Goal: Task Accomplishment & Management: Manage account settings

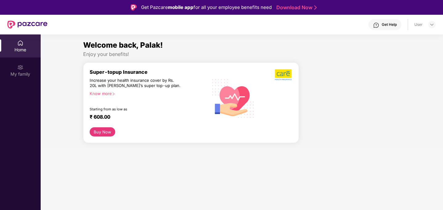
scroll to position [1047, 0]
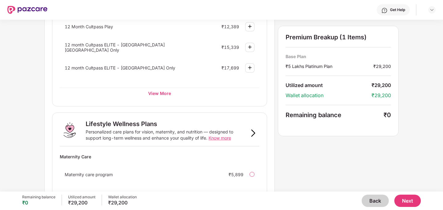
scroll to position [397, 0]
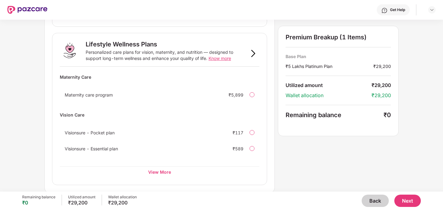
click at [373, 203] on button "Back" at bounding box center [375, 201] width 27 height 12
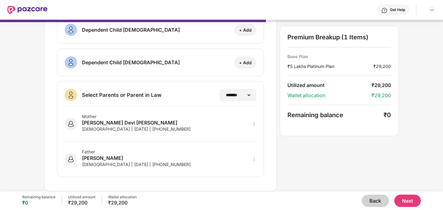
scroll to position [110, 0]
click at [373, 203] on button "Back" at bounding box center [375, 201] width 27 height 12
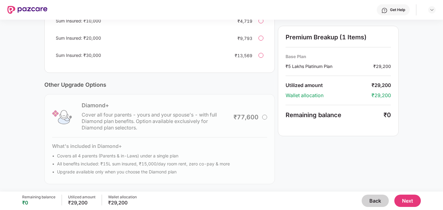
click at [373, 203] on button "Back" at bounding box center [375, 201] width 27 height 12
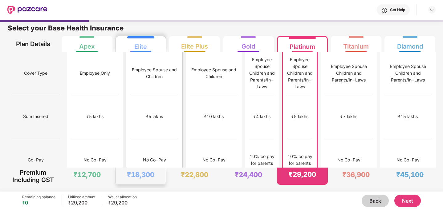
click at [141, 182] on div "₹12,000" at bounding box center [154, 203] width 48 height 43
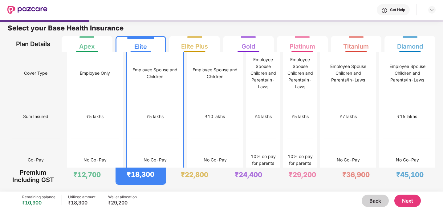
click at [406, 201] on button "Next" at bounding box center [407, 201] width 26 height 12
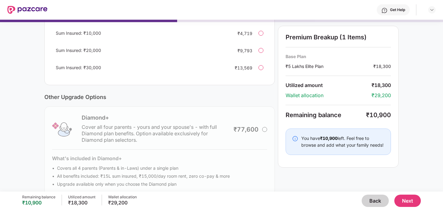
scroll to position [174, 0]
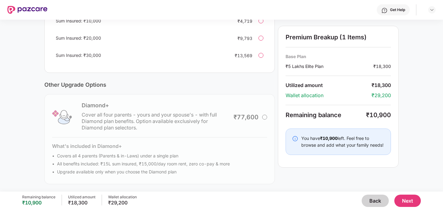
click at [405, 200] on button "Next" at bounding box center [407, 201] width 26 height 12
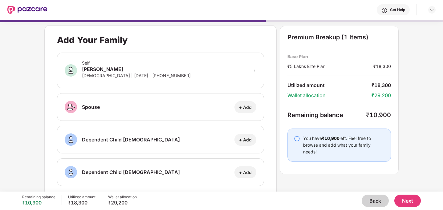
scroll to position [9, 0]
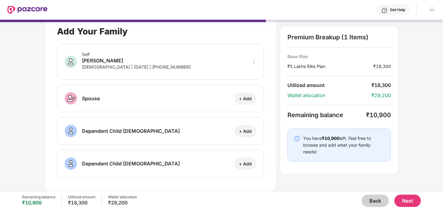
click at [404, 200] on button "Next" at bounding box center [407, 201] width 26 height 12
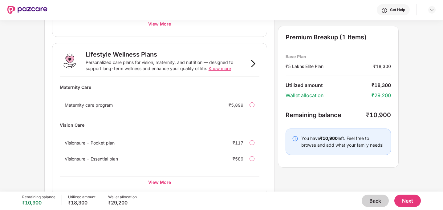
scroll to position [397, 0]
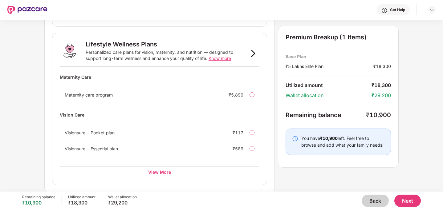
click at [409, 202] on button "Next" at bounding box center [407, 201] width 26 height 12
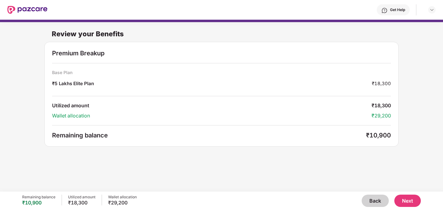
click at [400, 200] on button "Next" at bounding box center [407, 201] width 26 height 12
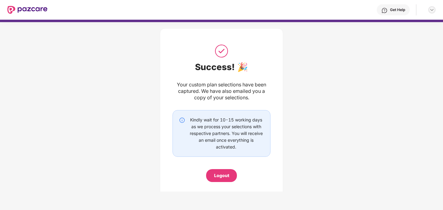
click at [428, 9] on div at bounding box center [431, 9] width 7 height 7
click at [404, 15] on div "Logout" at bounding box center [403, 24] width 80 height 19
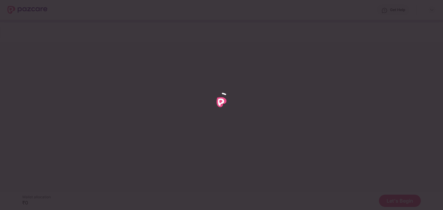
scroll to position [1047, 0]
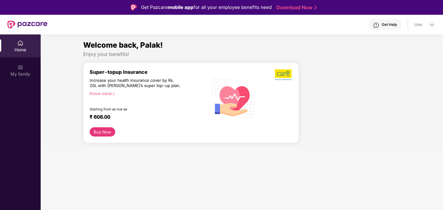
scroll to position [1047, 0]
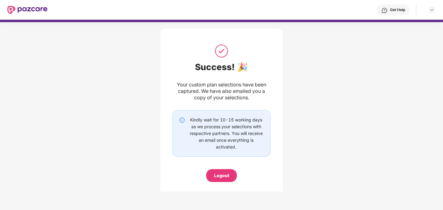
click at [391, 8] on div "Get Help" at bounding box center [397, 9] width 15 height 5
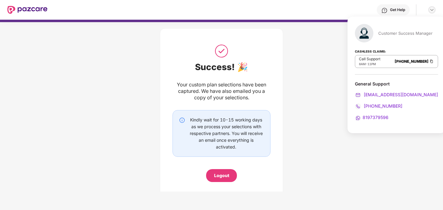
click at [433, 9] on img at bounding box center [432, 9] width 5 height 5
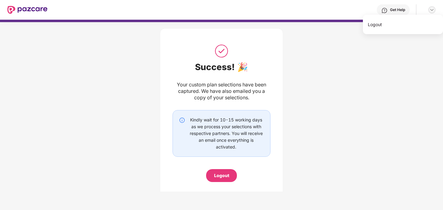
click at [433, 9] on img at bounding box center [432, 9] width 5 height 5
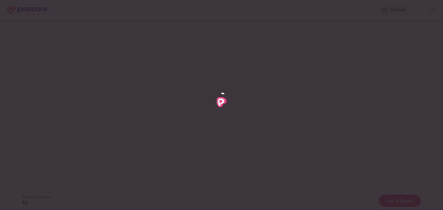
scroll to position [1047, 0]
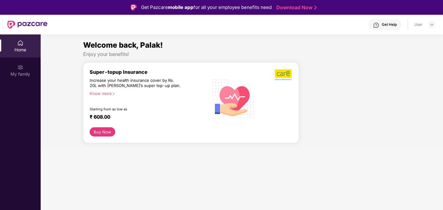
scroll to position [1047, 0]
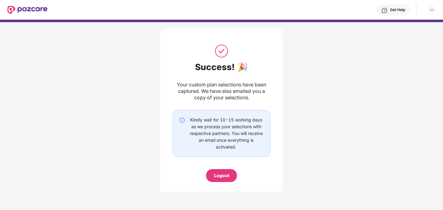
click at [223, 173] on div "Logout" at bounding box center [221, 176] width 15 height 7
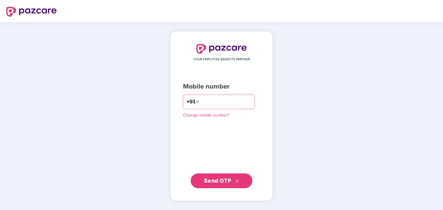
click at [210, 99] on input "number" at bounding box center [226, 102] width 51 height 10
type input "**********"
click at [226, 182] on span "Send OTP" at bounding box center [217, 180] width 27 height 6
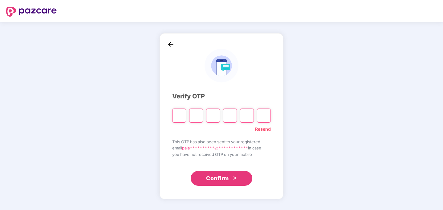
type input "*"
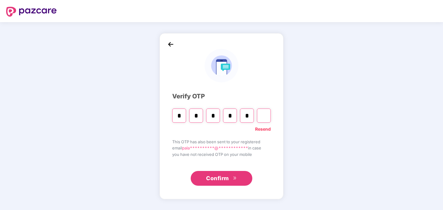
type input "*"
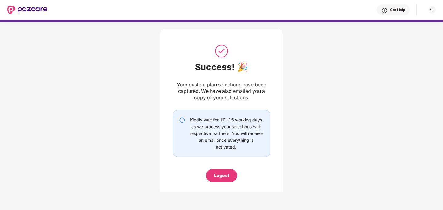
click at [395, 4] on div "Get Help" at bounding box center [241, 10] width 388 height 20
click at [394, 11] on div "Get Help" at bounding box center [397, 9] width 15 height 5
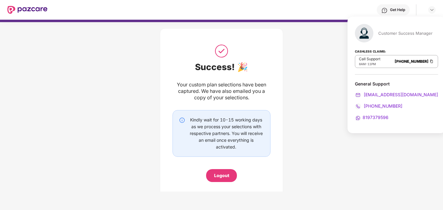
click at [429, 61] on img at bounding box center [431, 61] width 5 height 5
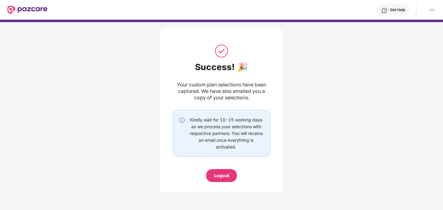
click at [181, 119] on img at bounding box center [182, 120] width 6 height 6
click at [182, 121] on img at bounding box center [182, 120] width 6 height 6
click at [389, 10] on div "Get Help" at bounding box center [393, 9] width 33 height 11
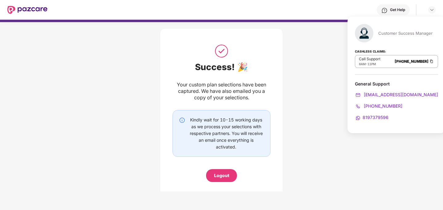
click at [337, 91] on div "Success! 🎉 Your custom plan selections have been captured. We have also emailed…" at bounding box center [221, 111] width 443 height 185
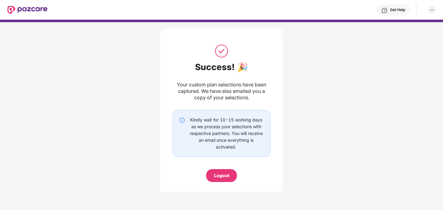
click at [434, 10] on img at bounding box center [432, 9] width 5 height 5
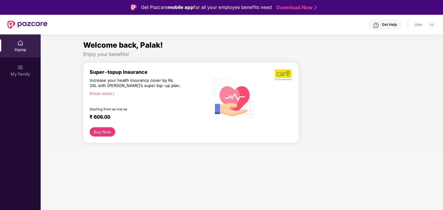
scroll to position [1047, 0]
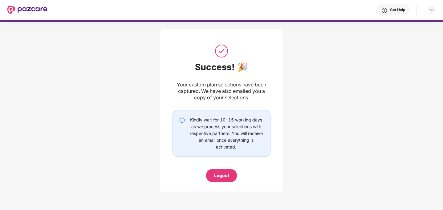
scroll to position [12, 0]
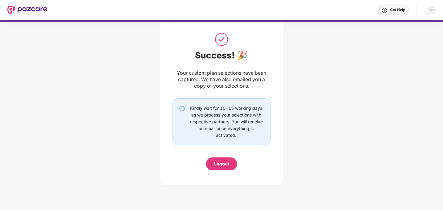
click at [433, 11] on img at bounding box center [432, 9] width 5 height 5
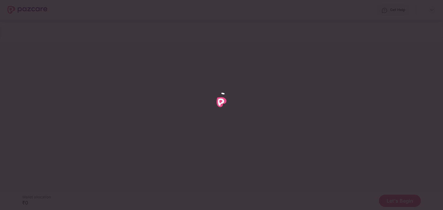
scroll to position [1047, 0]
click at [279, 165] on div at bounding box center [221, 105] width 443 height 210
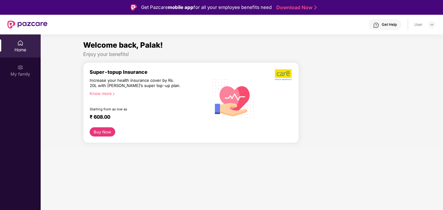
scroll to position [1047, 0]
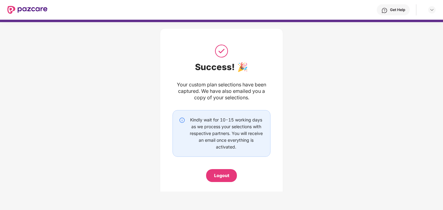
click at [223, 175] on div "Logout" at bounding box center [221, 176] width 15 height 7
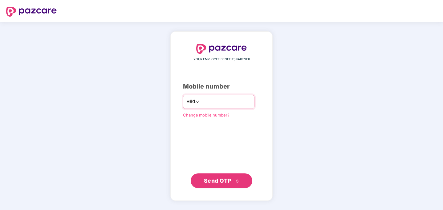
click at [211, 101] on input "number" at bounding box center [226, 102] width 51 height 10
type input "**********"
click at [226, 185] on span "Send OTP" at bounding box center [221, 181] width 35 height 9
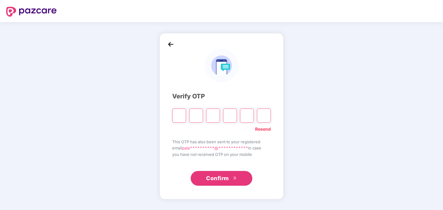
paste input "*"
type textarea "*"
type input "*"
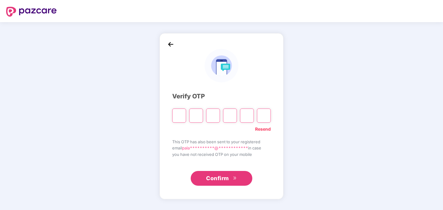
type input "*"
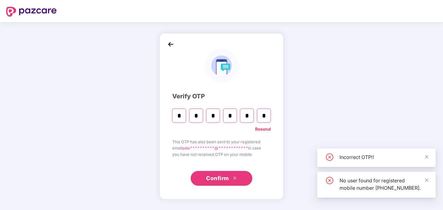
click at [223, 184] on button "Confirm" at bounding box center [222, 178] width 62 height 15
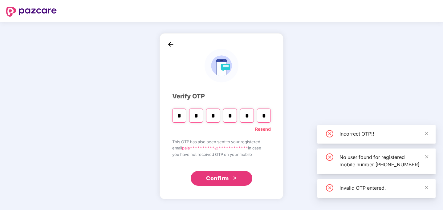
click at [223, 184] on button "Confirm" at bounding box center [222, 178] width 62 height 15
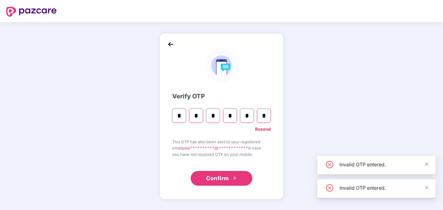
click at [220, 178] on span "Confirm" at bounding box center [217, 178] width 23 height 9
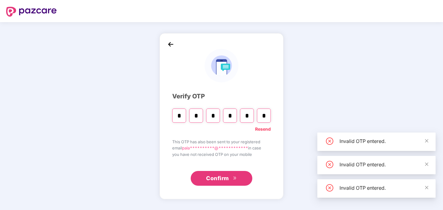
click at [168, 43] on img at bounding box center [170, 44] width 9 height 9
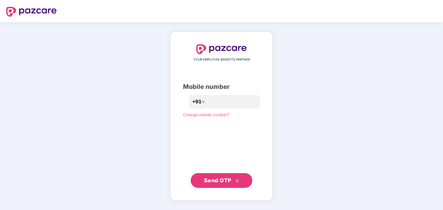
click at [226, 177] on span "Send OTP" at bounding box center [221, 181] width 35 height 9
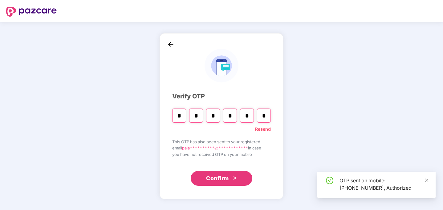
click at [228, 130] on div "Resend" at bounding box center [221, 128] width 99 height 10
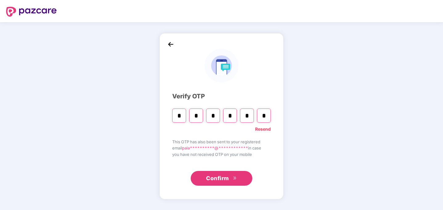
click at [209, 120] on input "*" at bounding box center [213, 116] width 14 height 14
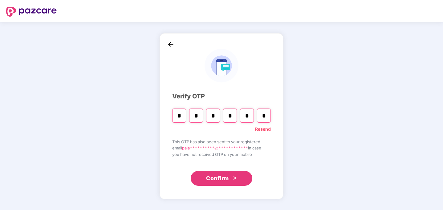
click at [264, 117] on input "*" at bounding box center [264, 116] width 14 height 14
type input "*"
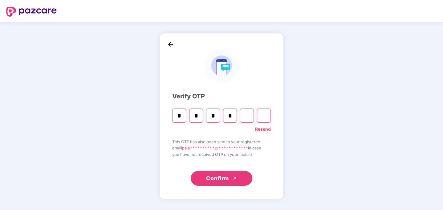
type input "*"
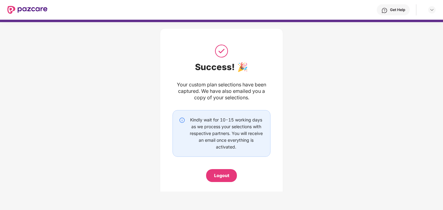
click at [180, 120] on img at bounding box center [182, 120] width 6 height 6
click at [179, 120] on img at bounding box center [182, 120] width 6 height 6
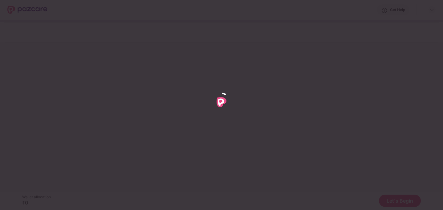
scroll to position [1047, 0]
